Goal: Share content

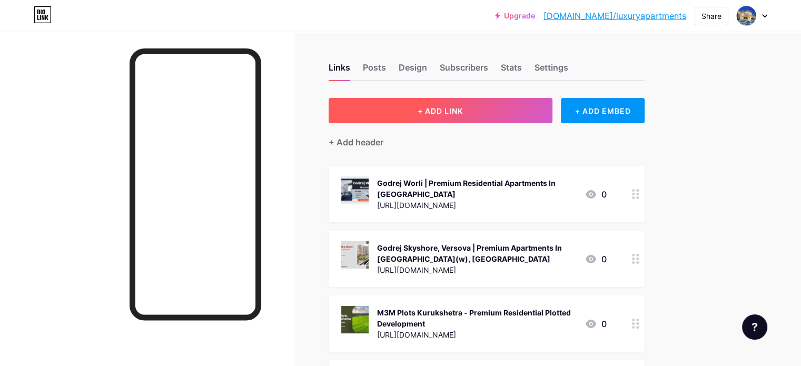
click at [487, 116] on button "+ ADD LINK" at bounding box center [441, 110] width 224 height 25
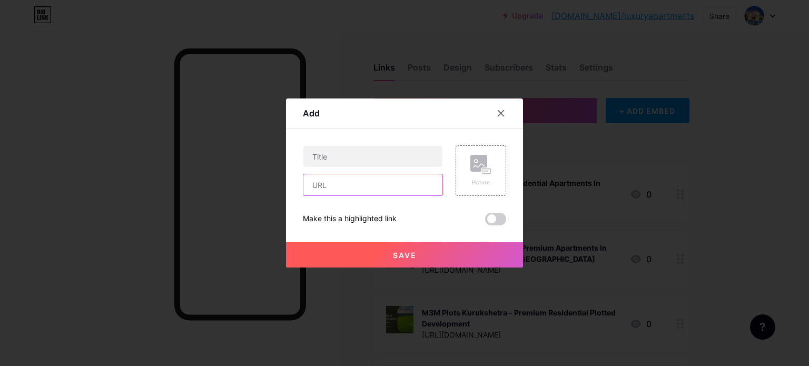
click at [366, 187] on input "text" at bounding box center [372, 184] width 139 height 21
paste input "[URL][DOMAIN_NAME]"
type input "[URL][DOMAIN_NAME]"
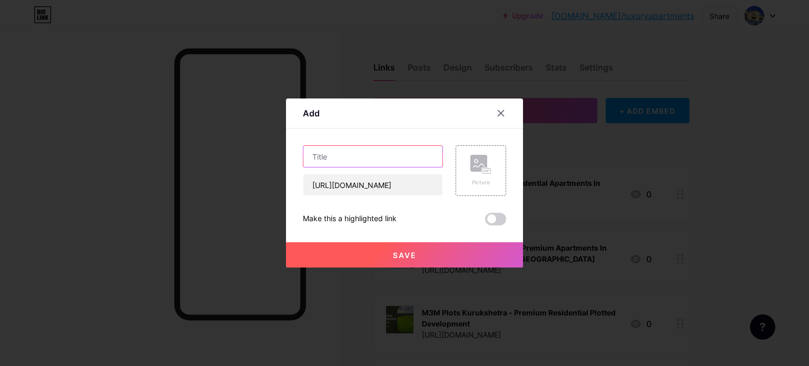
click at [368, 165] on input "text" at bounding box center [372, 156] width 139 height 21
paste input "Purva Panorama Ghodbunder Road | Luxury Flats In [GEOGRAPHIC_DATA]"
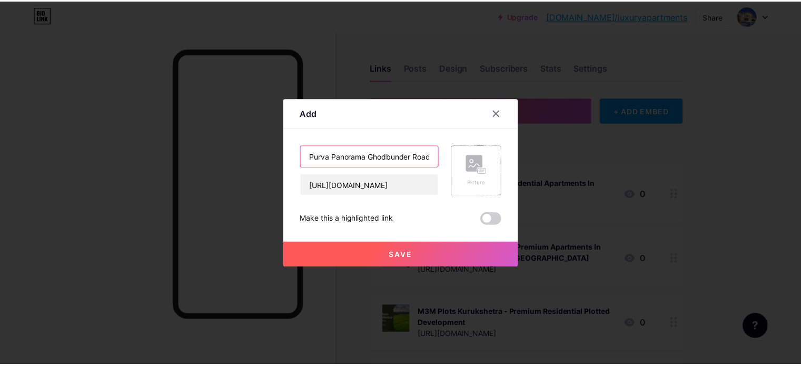
scroll to position [0, 82]
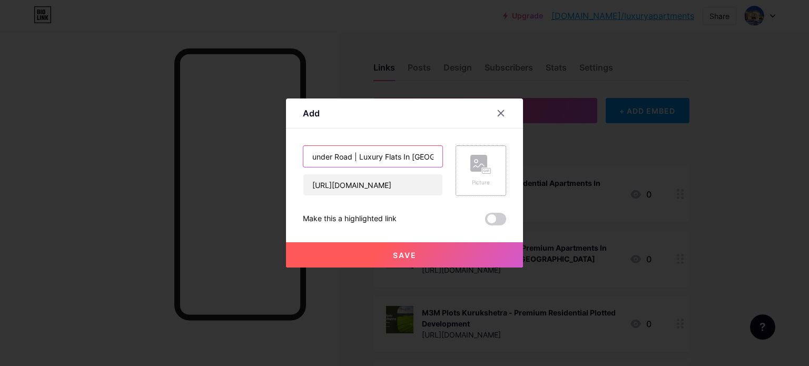
type input "Purva Panorama Ghodbunder Road | Luxury Flats In [GEOGRAPHIC_DATA]"
click at [489, 161] on icon at bounding box center [480, 164] width 21 height 19
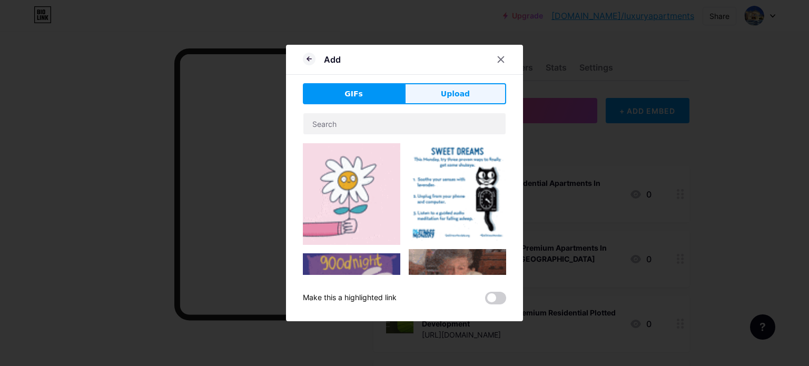
click at [461, 94] on span "Upload" at bounding box center [455, 94] width 29 height 11
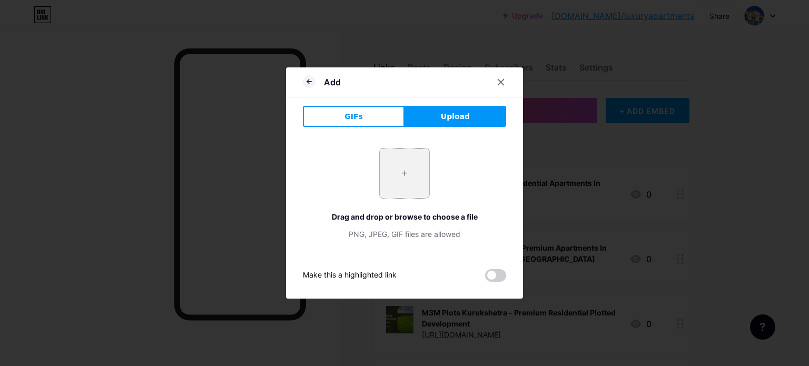
click at [405, 174] on input "file" at bounding box center [405, 174] width 50 height 50
type input "C:\fakepath\1.jpg"
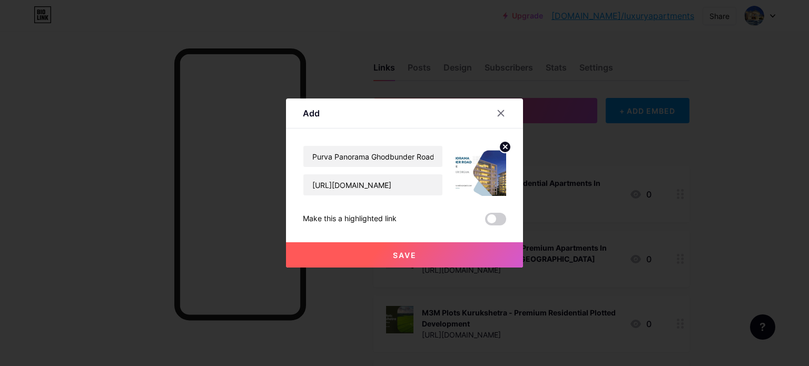
click at [422, 247] on button "Save" at bounding box center [404, 254] width 237 height 25
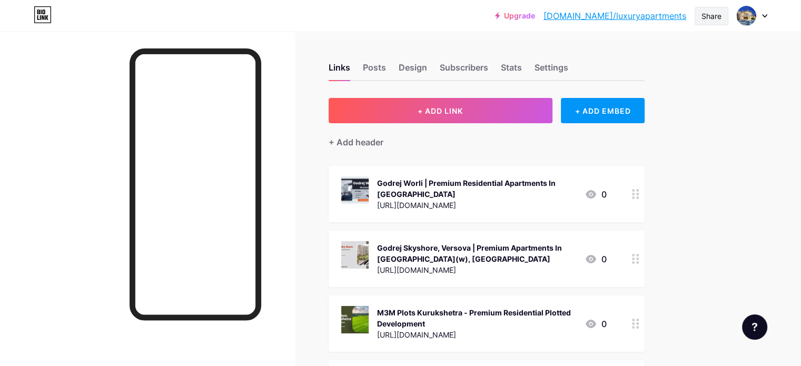
click at [709, 16] on div "Share" at bounding box center [712, 16] width 20 height 11
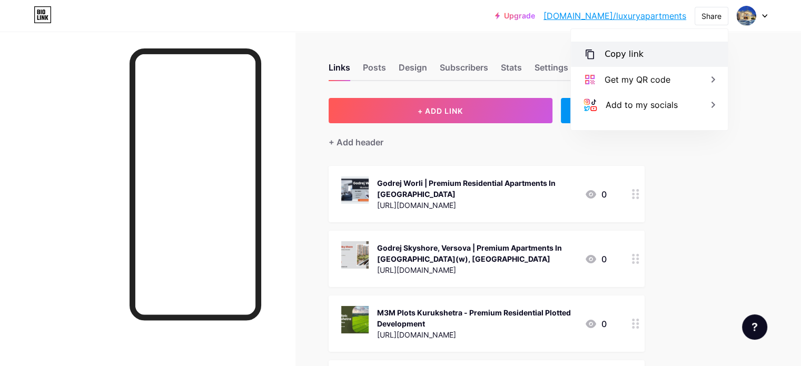
click at [615, 54] on div "Copy link" at bounding box center [624, 54] width 39 height 13
